Goal: Task Accomplishment & Management: Use online tool/utility

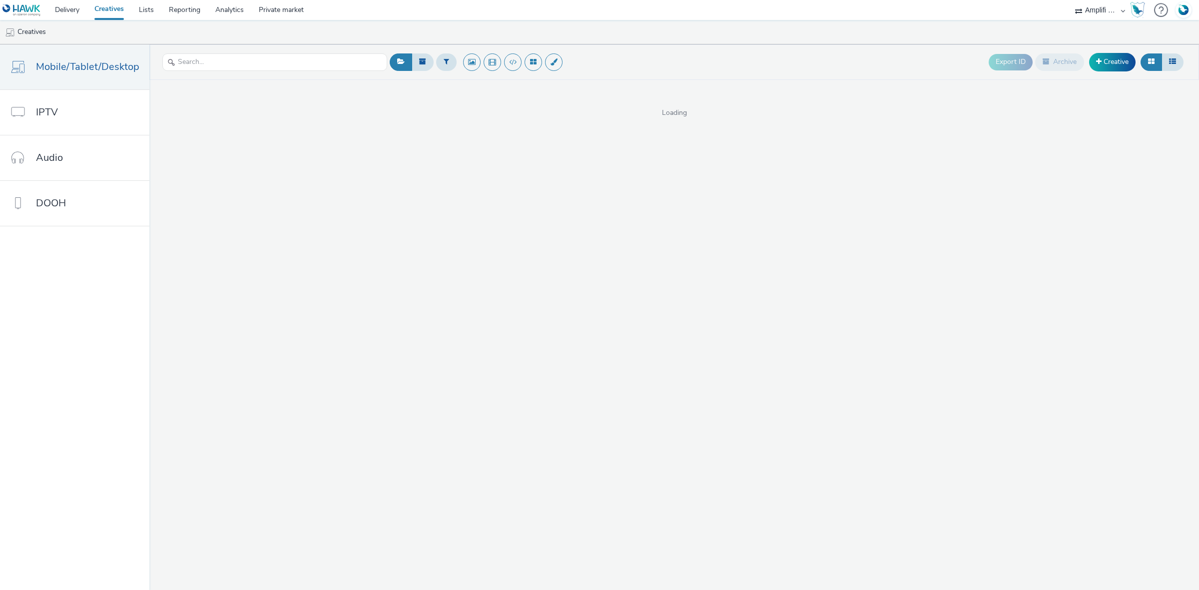
select select "d57a0b46-ef33-4938-977b-e6d07593e41f"
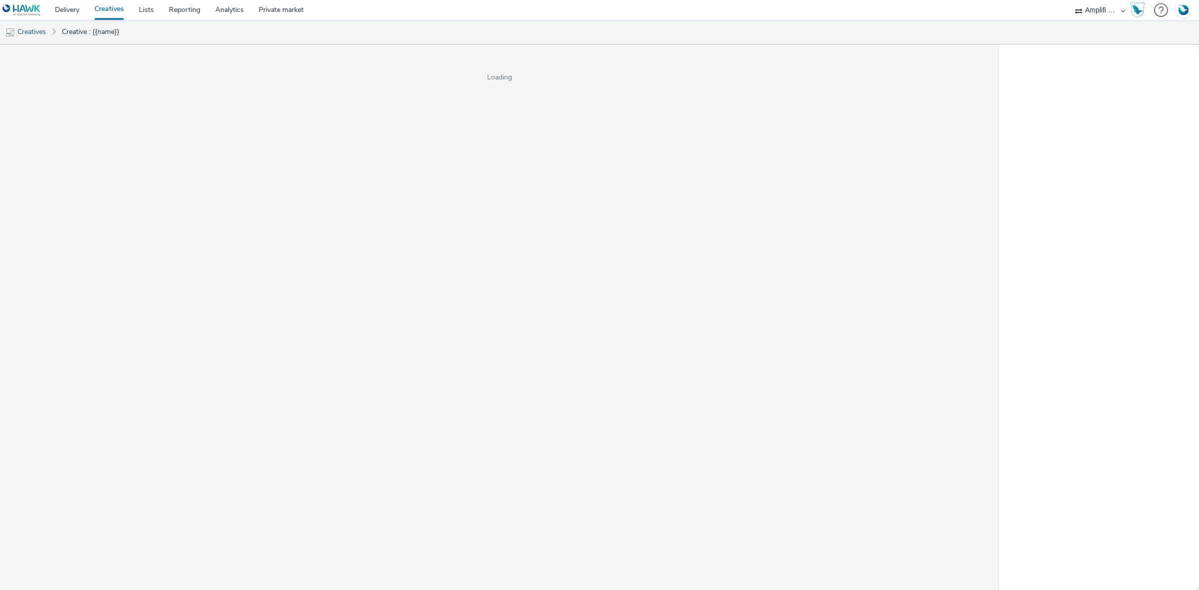
select select "d57a0b46-ef33-4938-977b-e6d07593e41f"
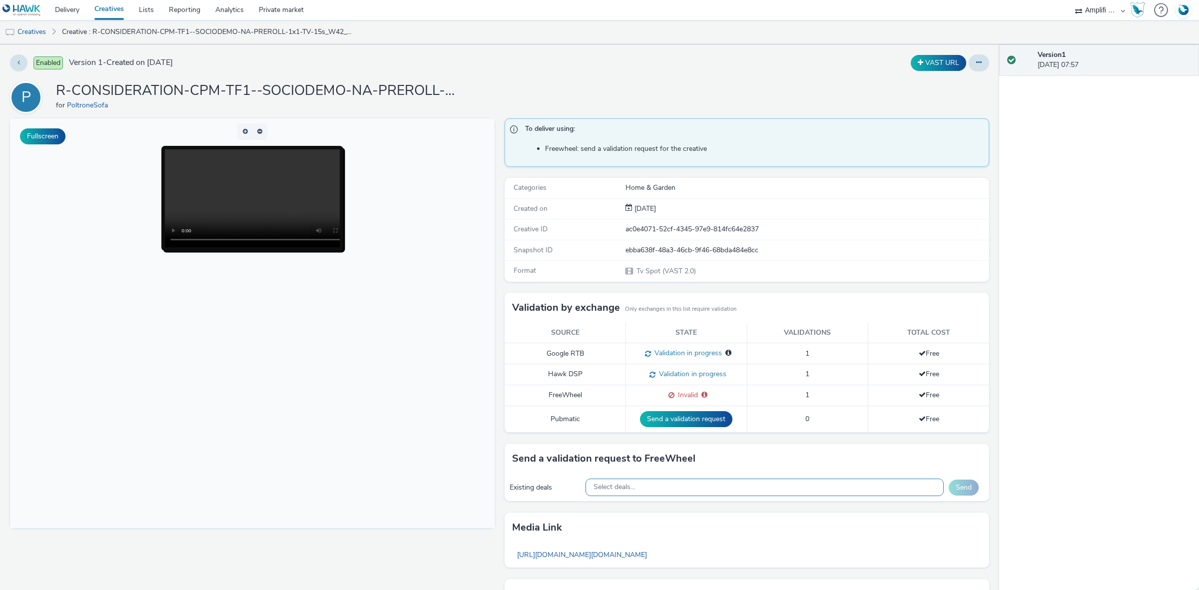
click at [691, 495] on div "Select deals..." at bounding box center [765, 487] width 359 height 17
paste input "2025-10-13_TF1_Poltrone_W42_IPTV_15s_12.36€"
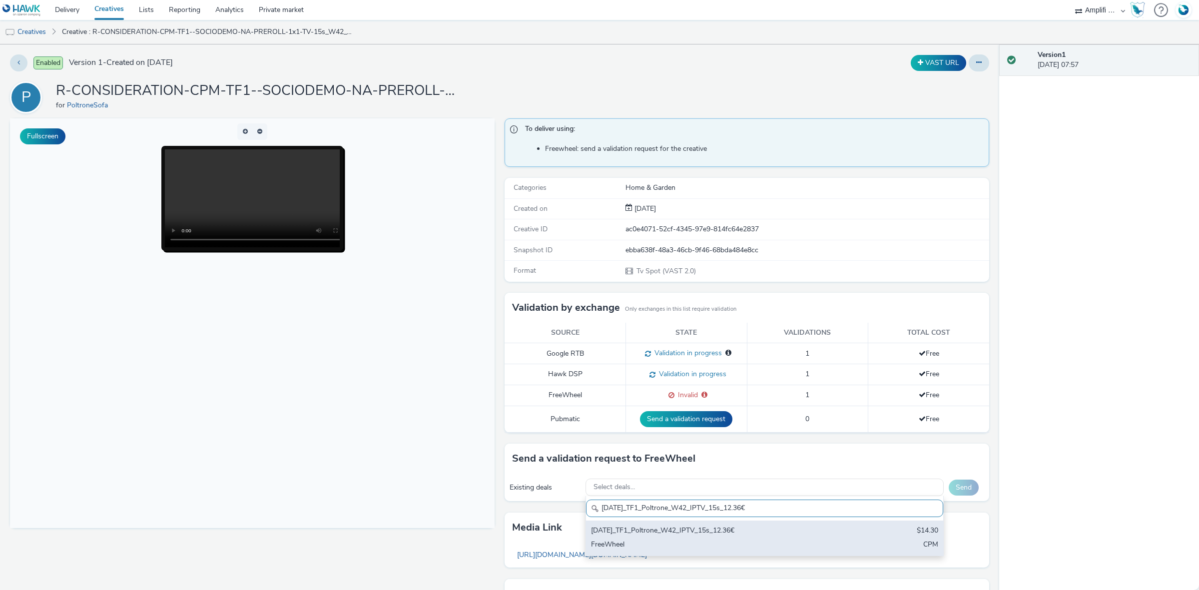
type input "2025-10-13_TF1_Poltrone_W42_IPTV_15s_12.36€"
click at [705, 542] on div "FreeWheel" at bounding box center [706, 545] width 230 height 11
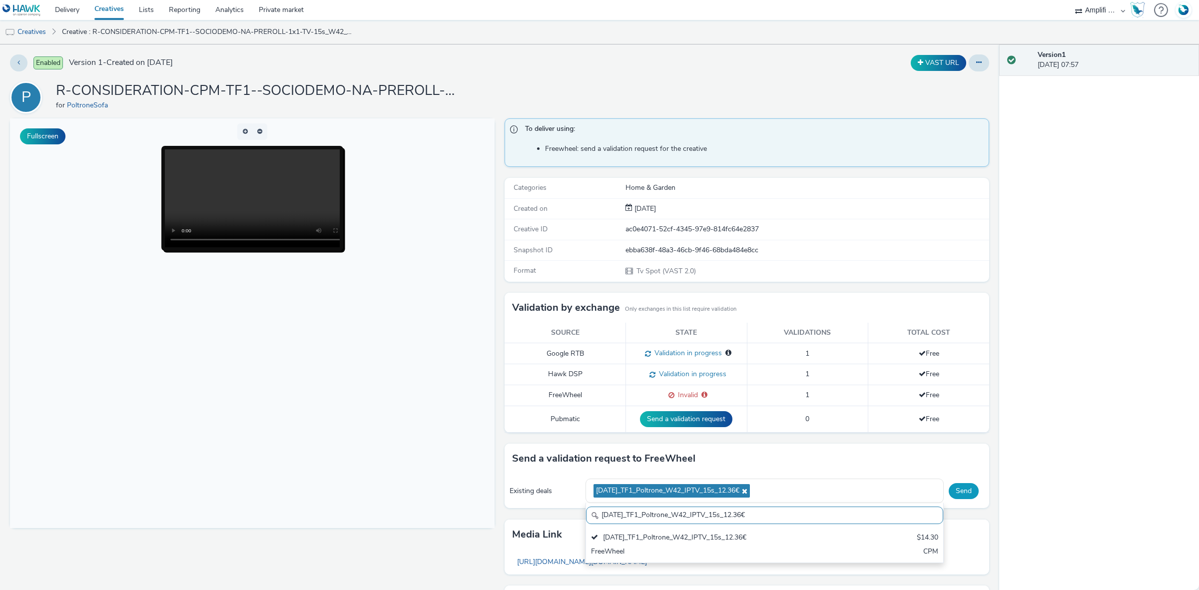
click at [963, 498] on button "Send" at bounding box center [964, 491] width 30 height 16
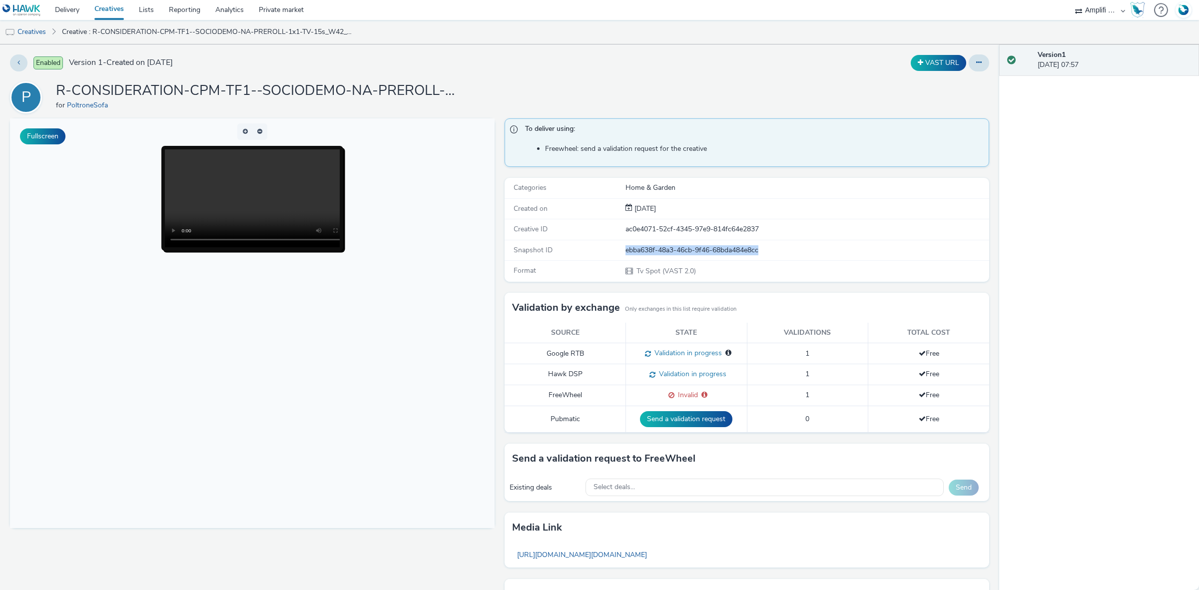
drag, startPoint x: 769, startPoint y: 251, endPoint x: 620, endPoint y: 252, distance: 149.4
click at [626, 252] on div "ebba638f-48a3-46cb-9f46-68bda484e8cc" at bounding box center [807, 250] width 363 height 10
copy div "ebba638f-48a3-46cb-9f46-68bda484e8cc"
click at [450, 239] on body at bounding box center [252, 323] width 485 height 410
click at [636, 493] on div "Select deals..." at bounding box center [765, 487] width 359 height 17
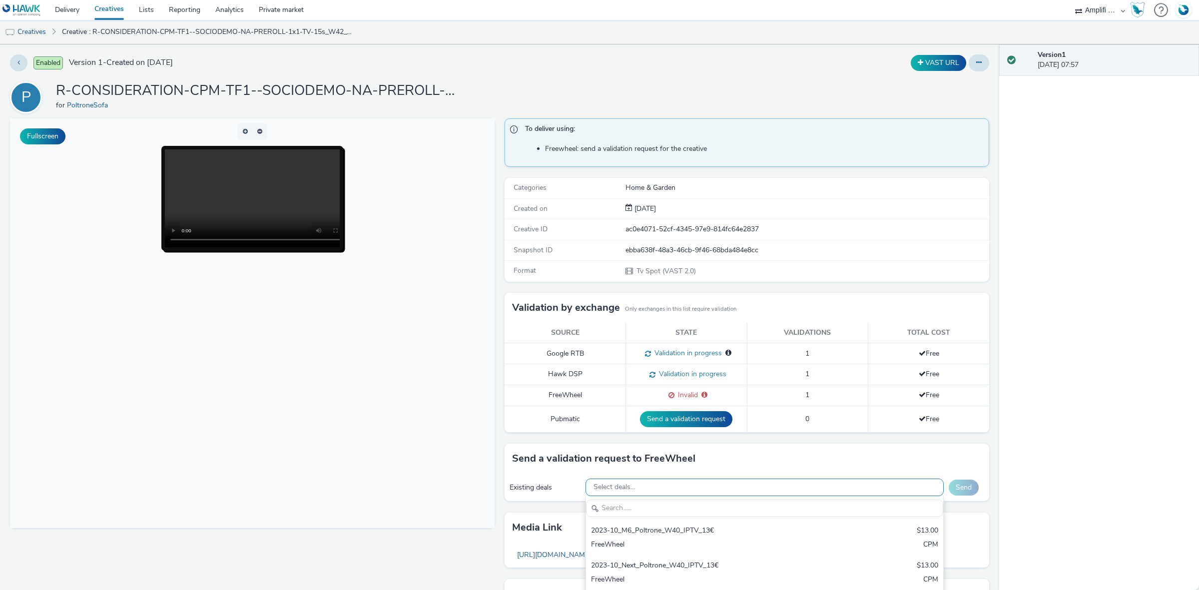
type input "ebba638f-48a3-46cb-9f46-68bda484e8cc"
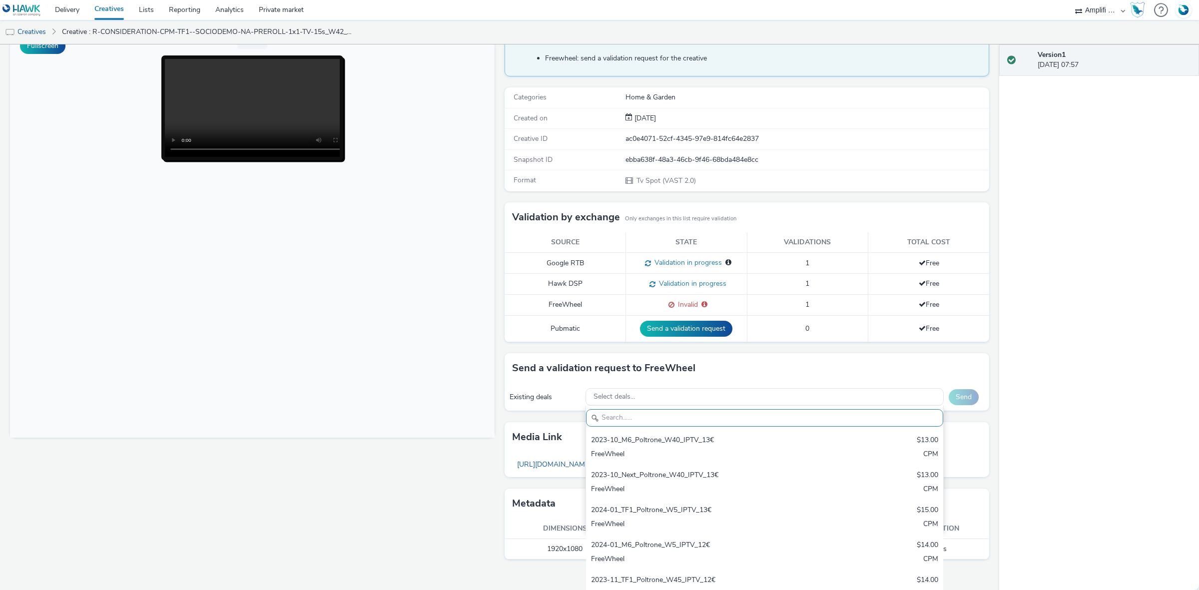
click at [505, 370] on div "To deliver using: Freewheel: send a validation request for the creative Categor…" at bounding box center [745, 299] width 490 height 543
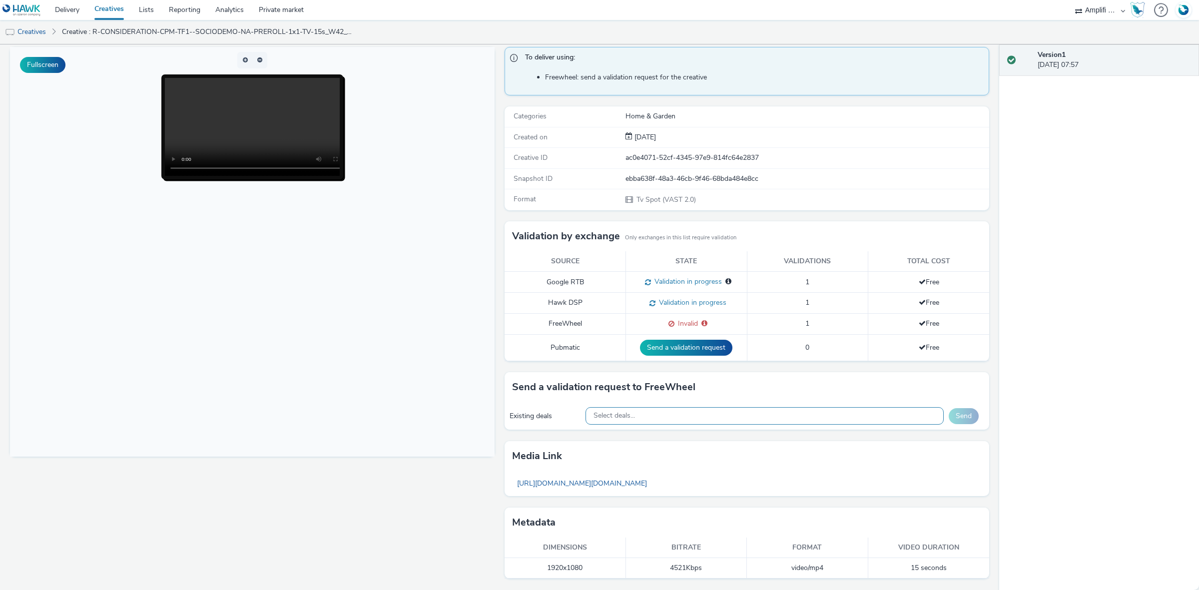
click at [633, 417] on div "Select deals..." at bounding box center [765, 415] width 359 height 17
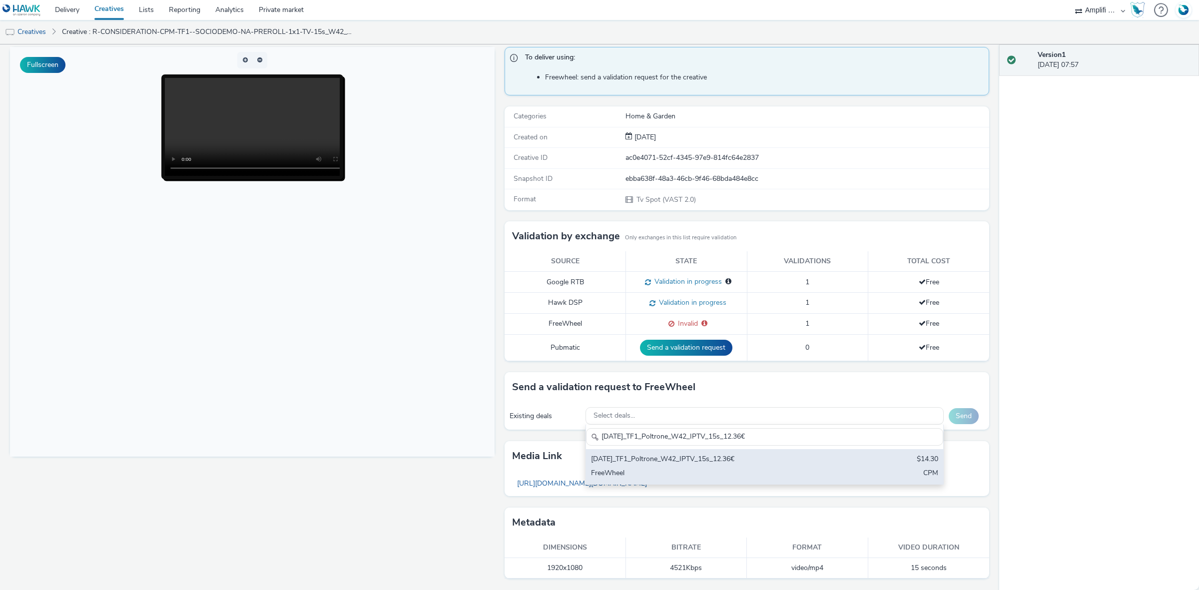
type input "2025-10-13_TF1_Poltrone_W42_IPTV_15s_12.36€"
click at [684, 461] on div "2025-10-13_TF1_Poltrone_W42_IPTV_15s_12.36€" at bounding box center [706, 459] width 230 height 11
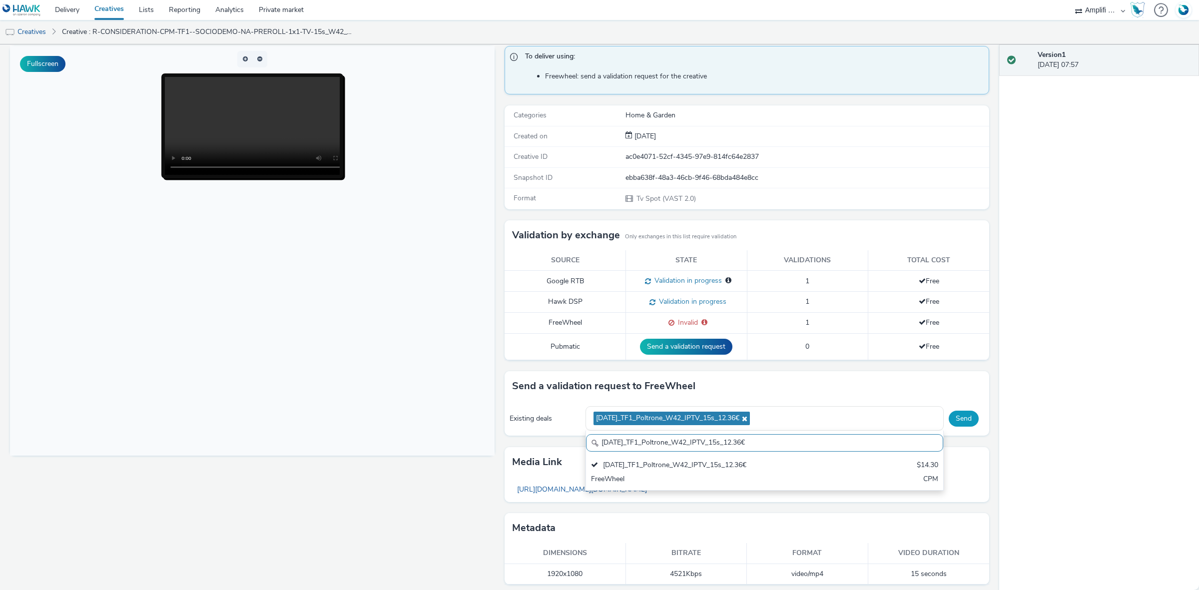
click at [949, 419] on button "Send" at bounding box center [964, 419] width 30 height 16
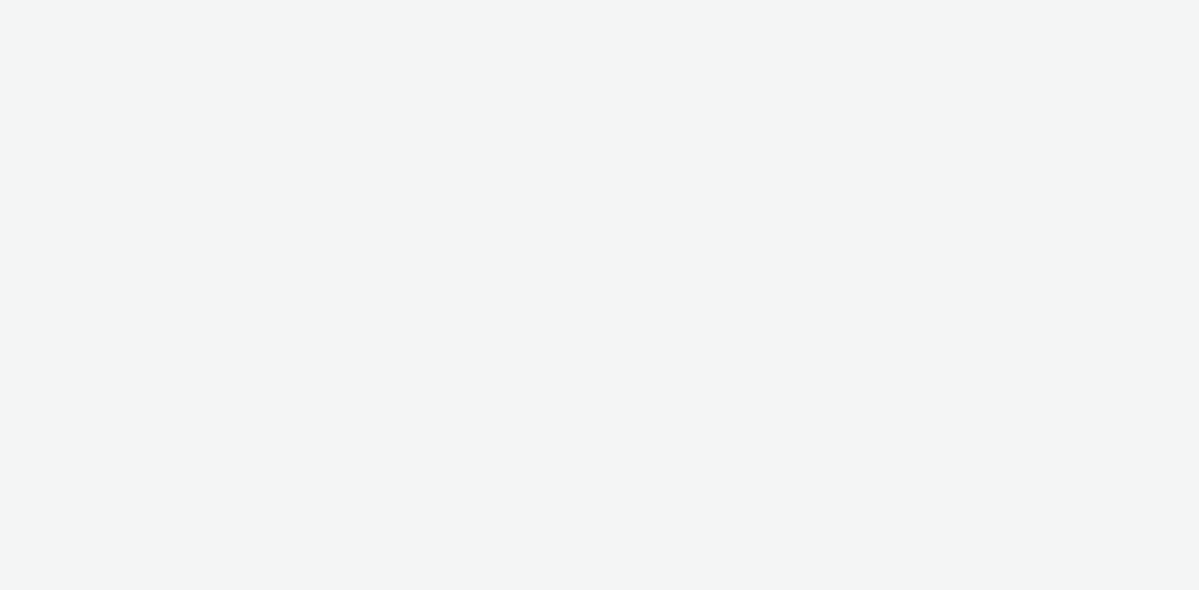
select select "d57a0b46-ef33-4938-977b-e6d07593e41f"
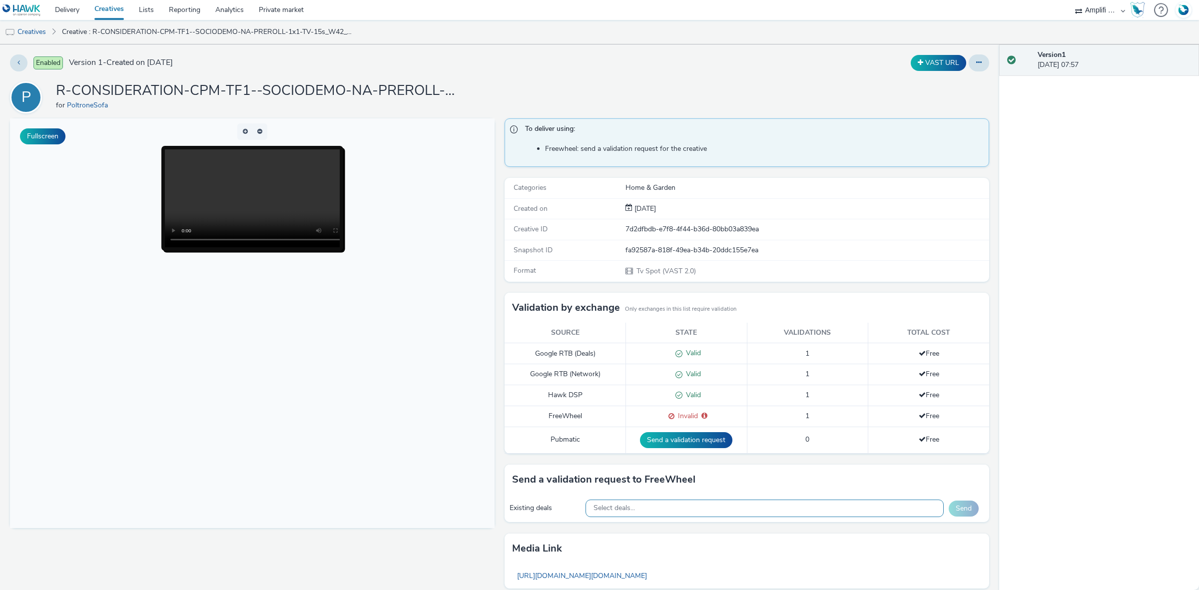
click at [638, 516] on div "Select deals..." at bounding box center [765, 508] width 359 height 17
paste input "2025-10-13_TF1_Poltrone_W42_IPTV_15s_12.36€"
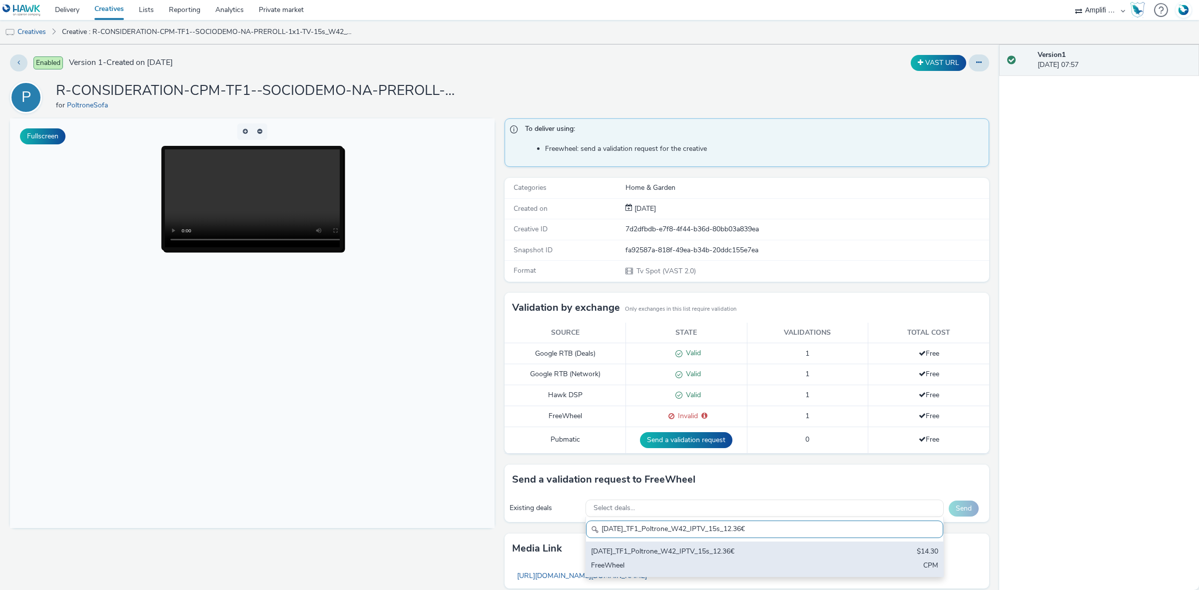
type input "2025-10-13_TF1_Poltrone_W42_IPTV_15s_12.36€"
click at [668, 558] on div "2025-10-13_TF1_Poltrone_W42_IPTV_15s_12.36€" at bounding box center [706, 552] width 230 height 11
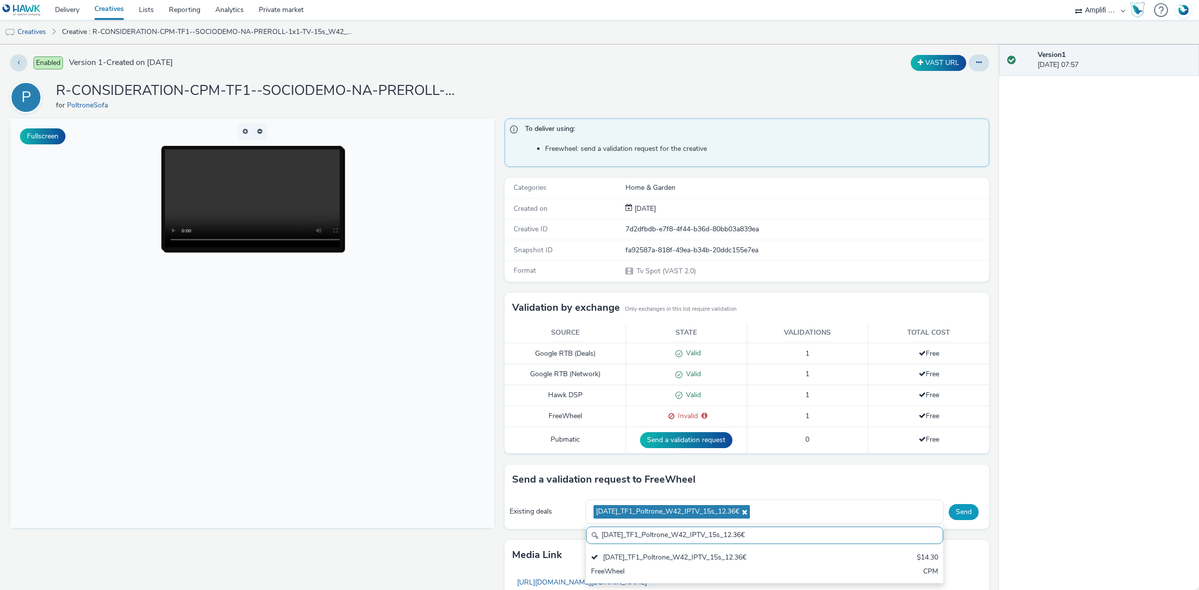
click at [957, 513] on button "Send" at bounding box center [964, 512] width 30 height 16
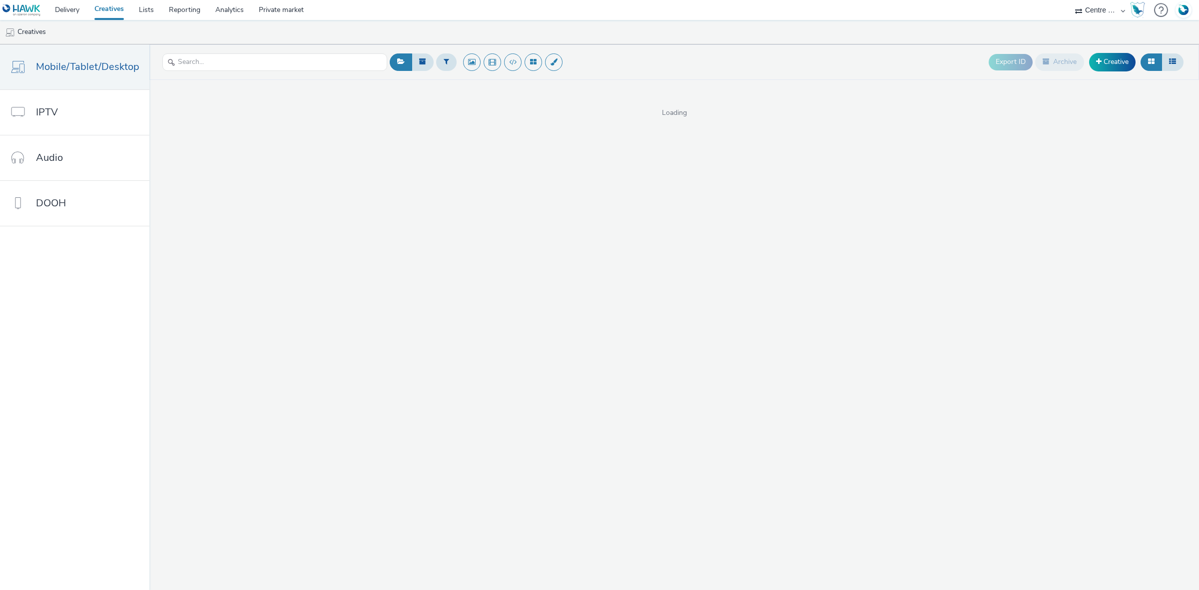
select select "75b174c6-9315-47a7-a76b-2e04f3523f79"
select select "a4655d9c-cd96-449f-b9a3-d2b0c2744250"
select select "74ee30ea-faea-4dd3-a1ad-716b3210ee10"
